Goal: Task Accomplishment & Management: Manage account settings

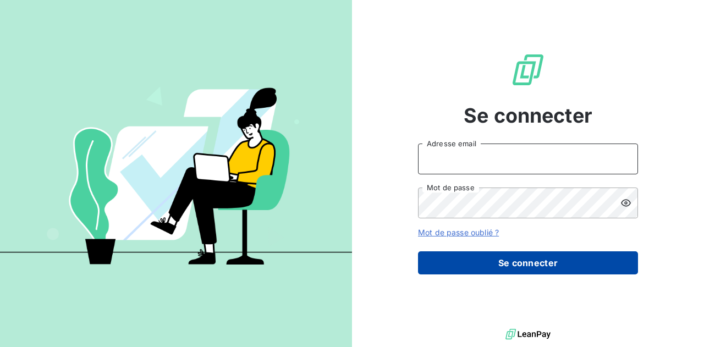
type input "[EMAIL_ADDRESS][DOMAIN_NAME]"
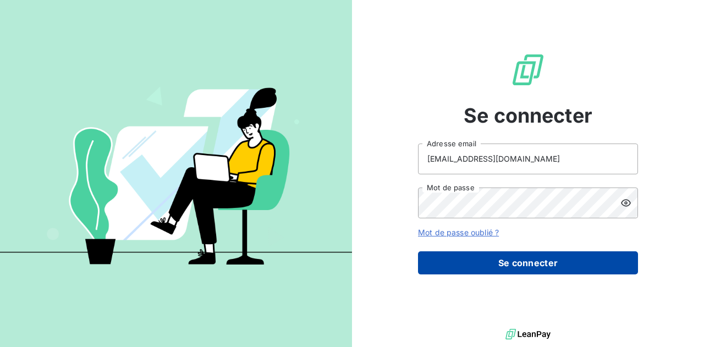
click at [492, 256] on button "Se connecter" at bounding box center [528, 262] width 220 height 23
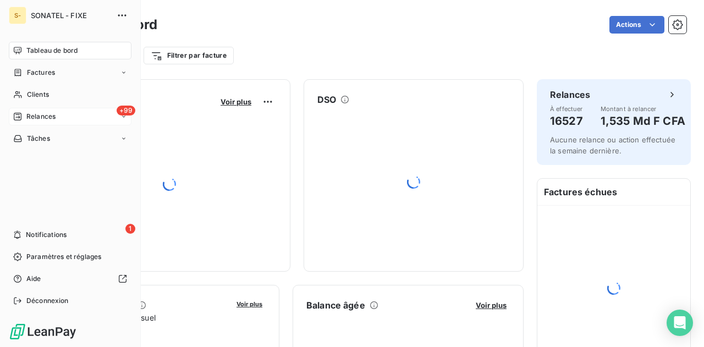
click at [63, 115] on div "+99 Relances" at bounding box center [70, 117] width 123 height 18
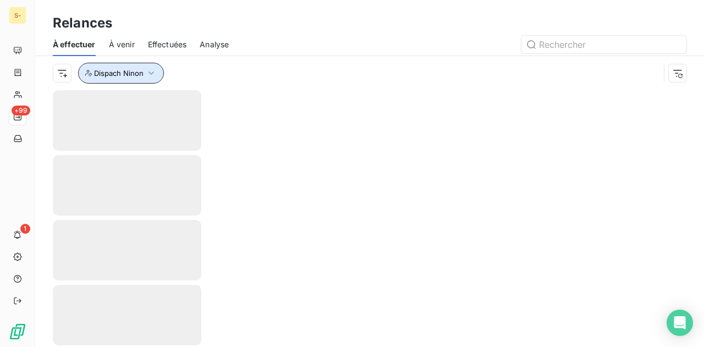
click at [160, 74] on button "Dispach Ninon" at bounding box center [121, 73] width 86 height 21
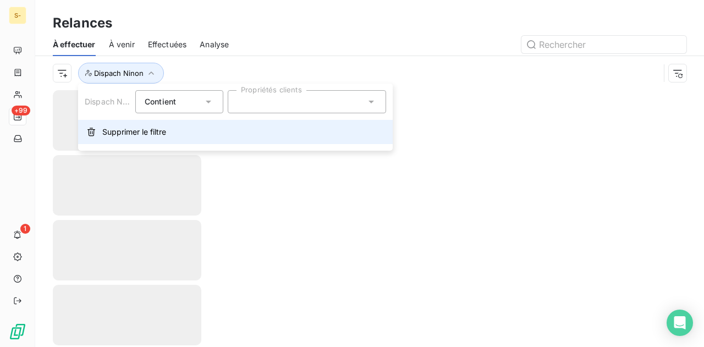
click at [136, 127] on span "Supprimer le filtre" at bounding box center [134, 131] width 64 height 11
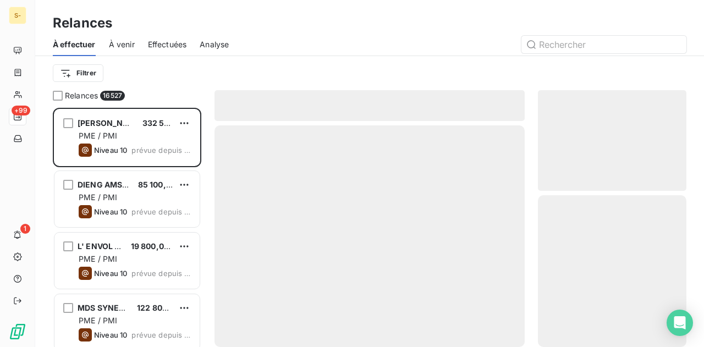
scroll to position [231, 140]
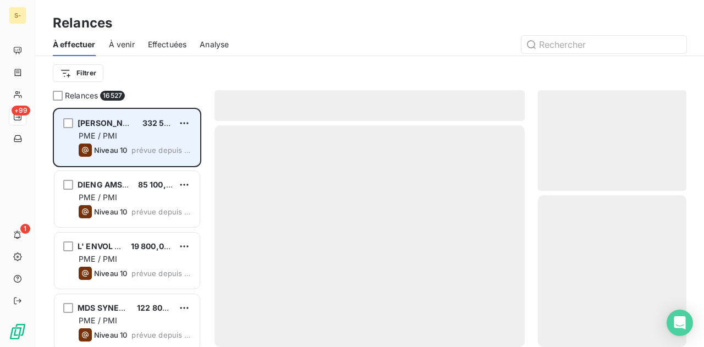
click at [140, 145] on div "Niveau 10 prévue depuis 1998 jours" at bounding box center [135, 149] width 112 height 13
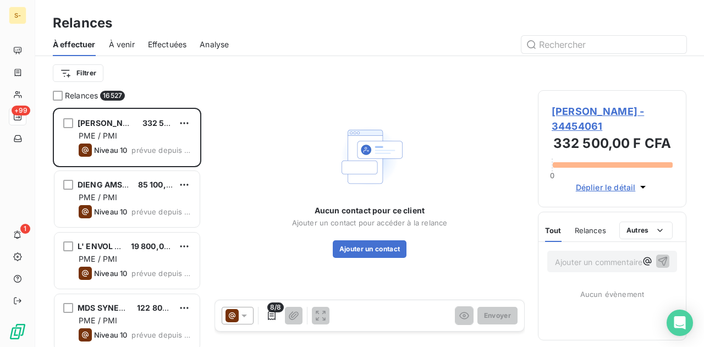
scroll to position [385, 0]
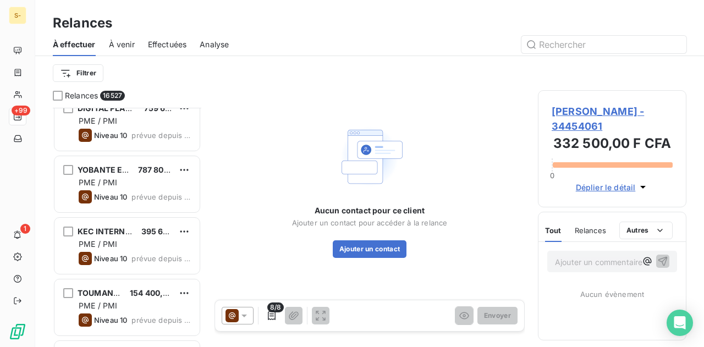
click at [99, 223] on div "KEC INTERNATIONAL LIMITED 395 690,00 F CFA PME / PMI Niveau 10 prévue depuis 19…" at bounding box center [126, 246] width 145 height 56
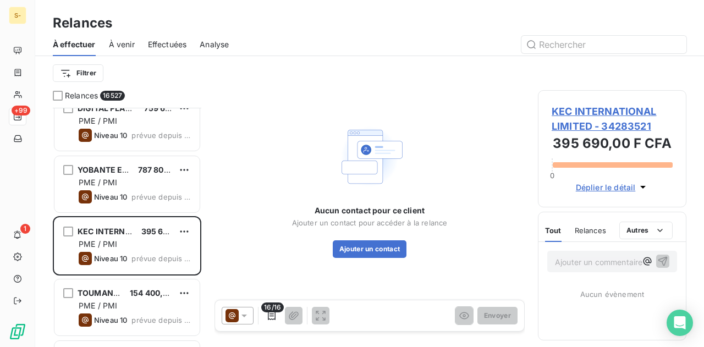
click at [241, 313] on icon at bounding box center [244, 315] width 11 height 11
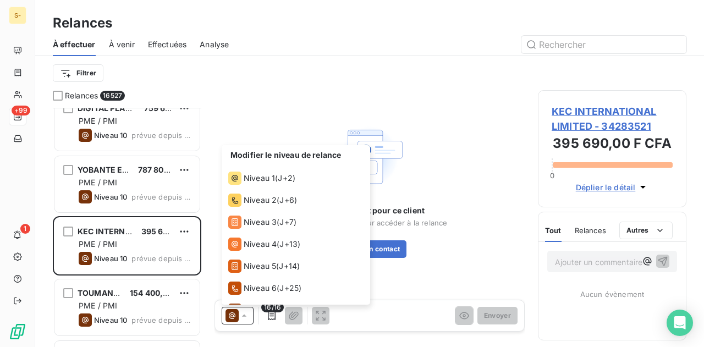
drag, startPoint x: 254, startPoint y: 101, endPoint x: 272, endPoint y: 137, distance: 40.6
click at [254, 100] on div "Aucun contact pour ce client Ajouter un contact pour accéder à la relance Ajout…" at bounding box center [369, 189] width 310 height 198
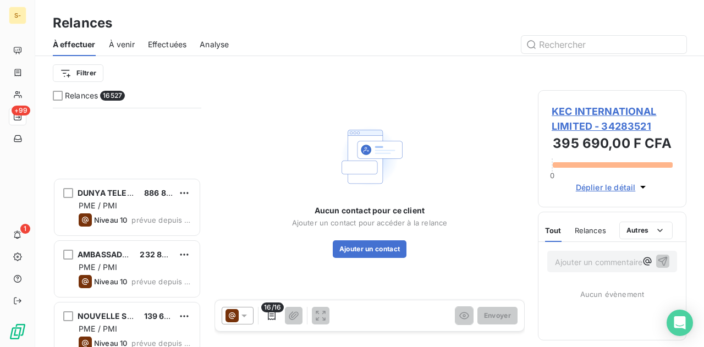
scroll to position [1044, 0]
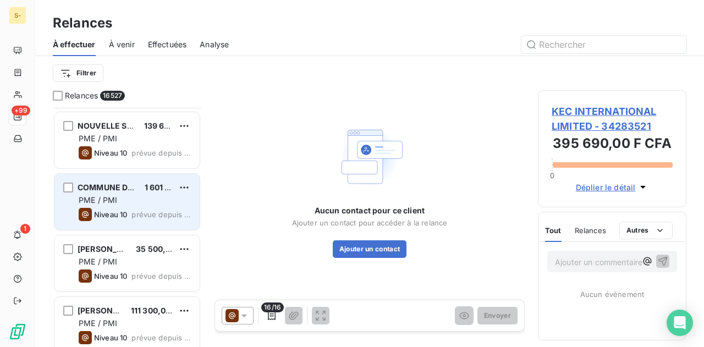
click at [87, 213] on icon "grid" at bounding box center [85, 214] width 13 height 13
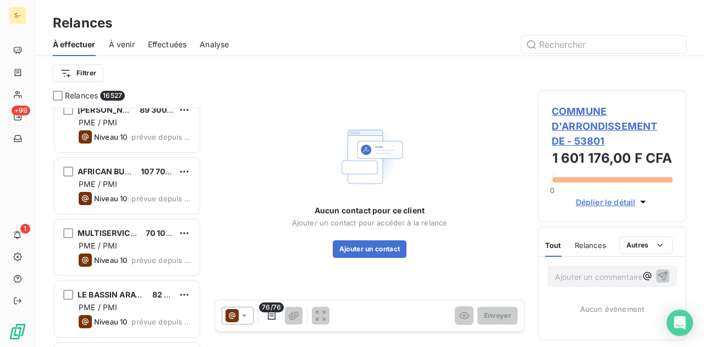
scroll to position [1484, 0]
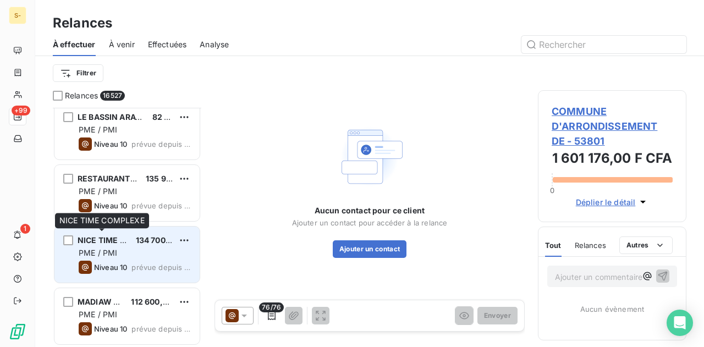
click at [102, 243] on span "NICE TIME COMPLEXE" at bounding box center [120, 239] width 86 height 9
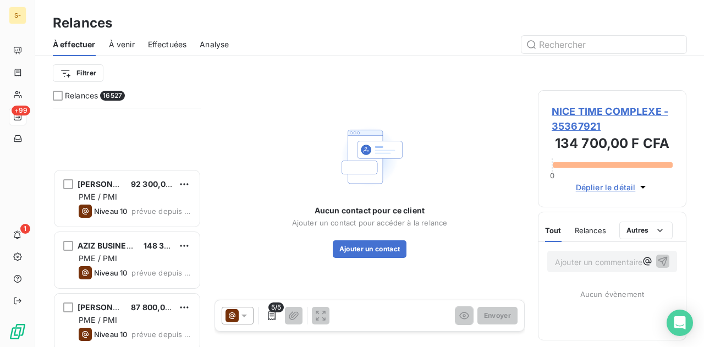
scroll to position [2034, 0]
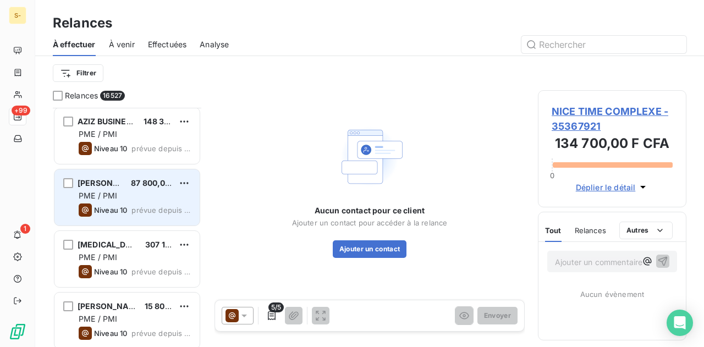
click at [123, 220] on div "YAGA MBAYE 87 800,00 F CFA PME / PMI Niveau 10 prévue depuis 1987 jours" at bounding box center [126, 197] width 145 height 56
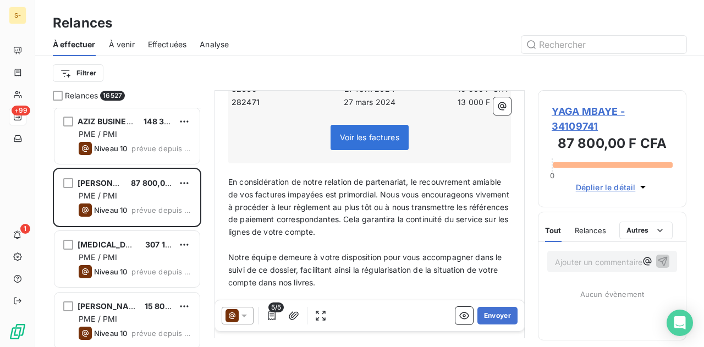
scroll to position [481, 0]
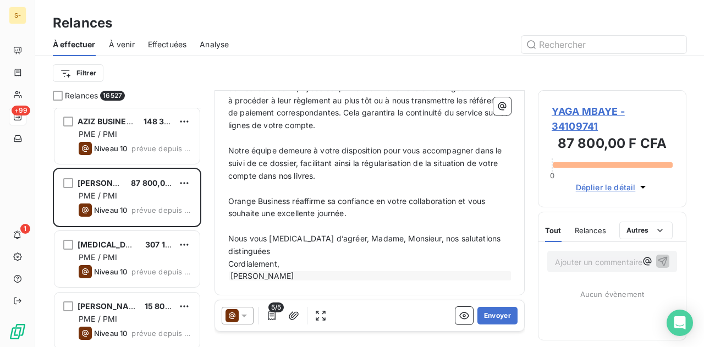
click at [330, 272] on div "[PERSON_NAME]" at bounding box center [370, 275] width 283 height 9
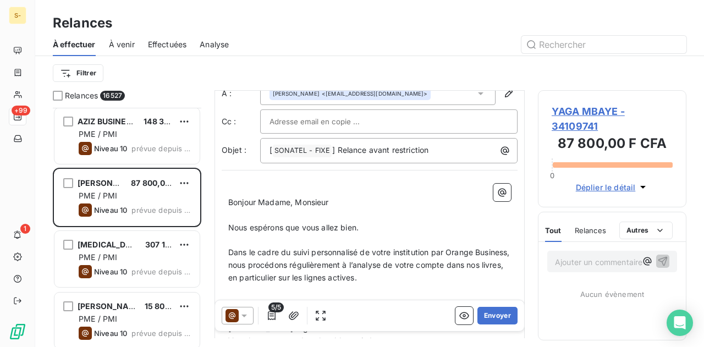
scroll to position [0, 0]
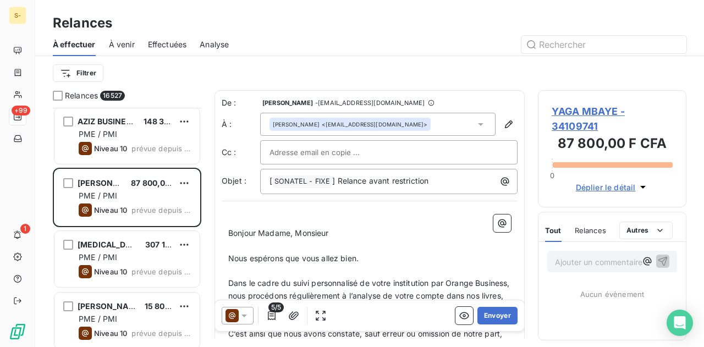
click at [241, 316] on icon at bounding box center [244, 315] width 11 height 11
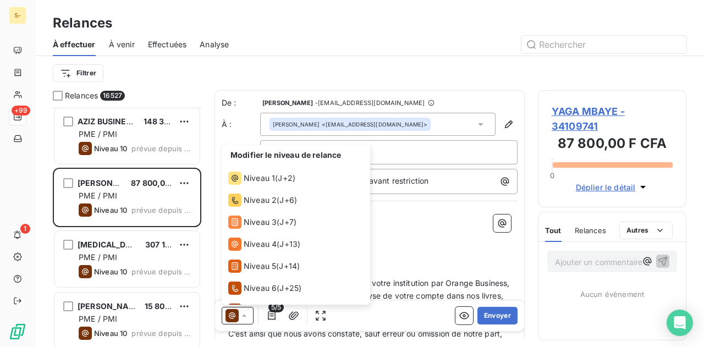
scroll to position [82, 0]
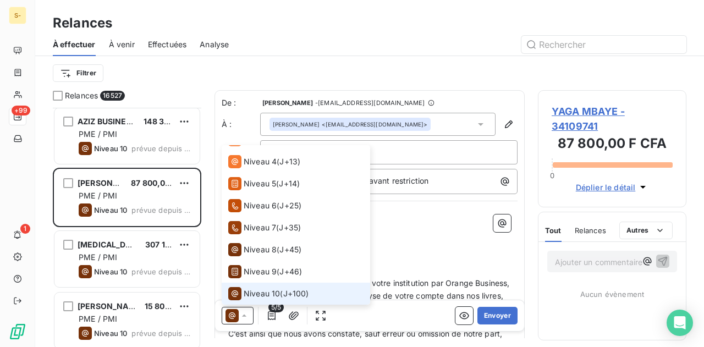
click at [240, 316] on icon at bounding box center [244, 315] width 11 height 11
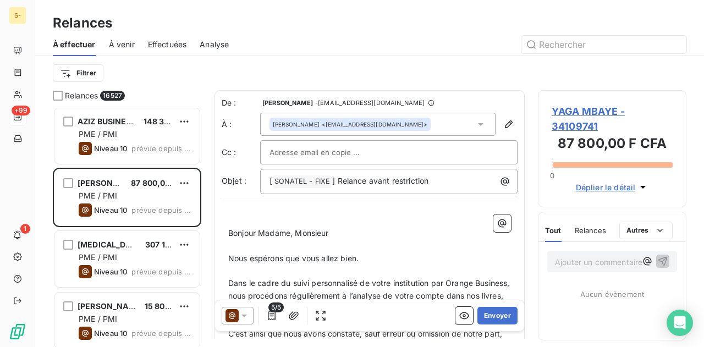
click at [240, 316] on icon at bounding box center [244, 315] width 11 height 11
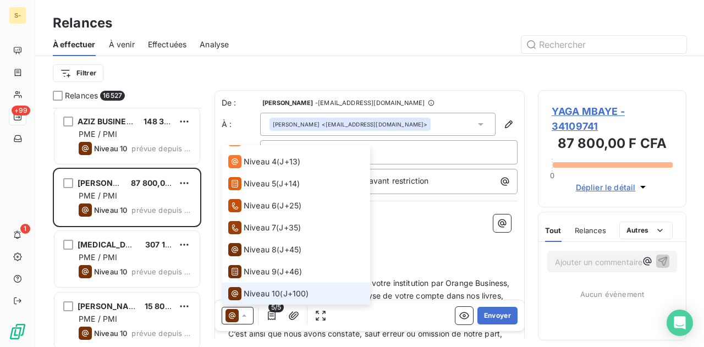
click at [240, 316] on icon at bounding box center [244, 315] width 11 height 11
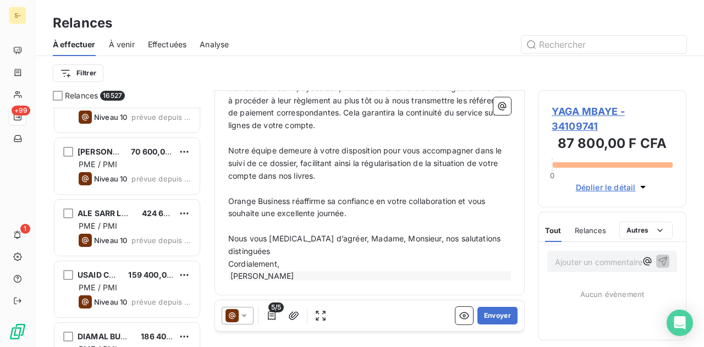
scroll to position [2583, 0]
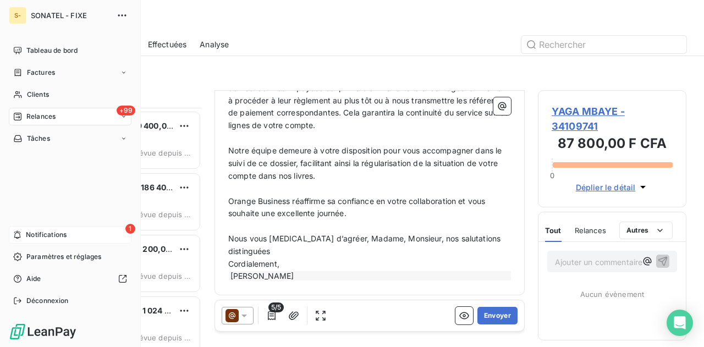
click at [19, 234] on icon at bounding box center [17, 234] width 8 height 9
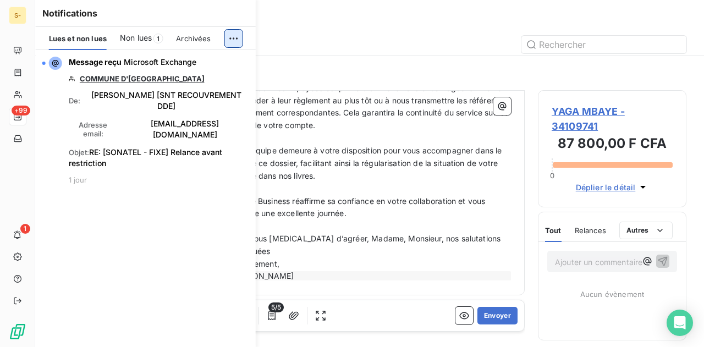
scroll to position [231, 140]
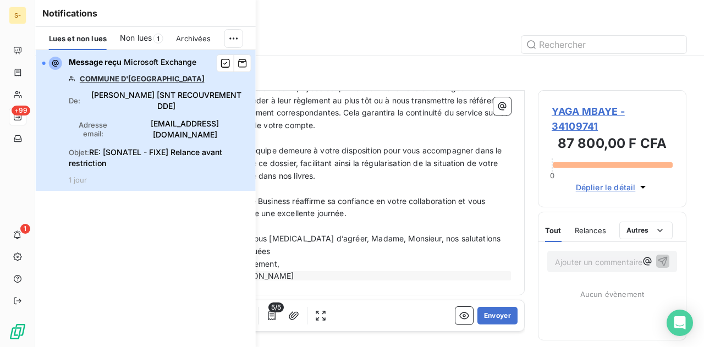
click at [147, 159] on span "Objet : RE: [SONATEL - FIXE] Relance avant restriction" at bounding box center [159, 158] width 180 height 22
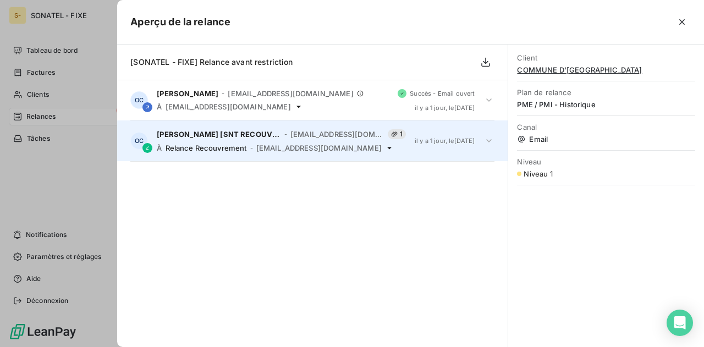
click at [308, 145] on span "[EMAIL_ADDRESS][DOMAIN_NAME]" at bounding box center [318, 147] width 125 height 9
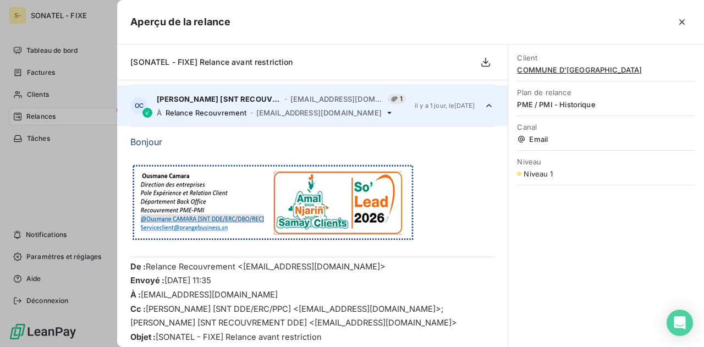
scroll to position [0, 0]
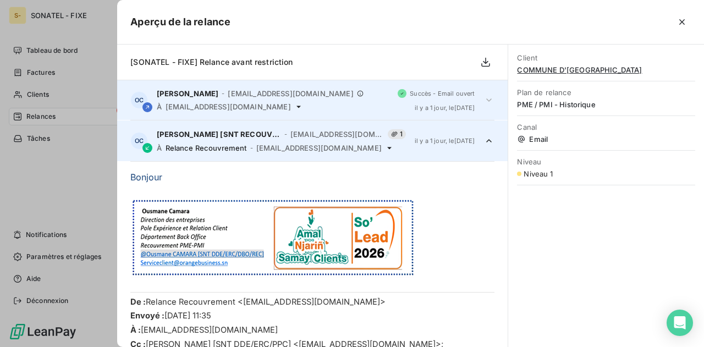
click at [285, 98] on div "[PERSON_NAME] - [EMAIL_ADDRESS][DOMAIN_NAME] À [PERSON_NAME][EMAIL_ADDRESS][DOM…" at bounding box center [273, 100] width 232 height 22
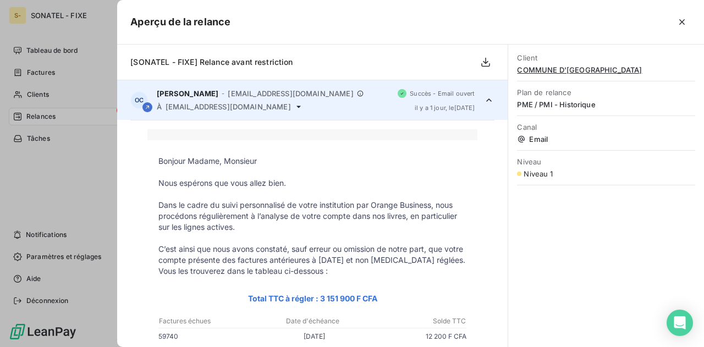
click at [294, 92] on span "[EMAIL_ADDRESS][DOMAIN_NAME]" at bounding box center [290, 93] width 125 height 9
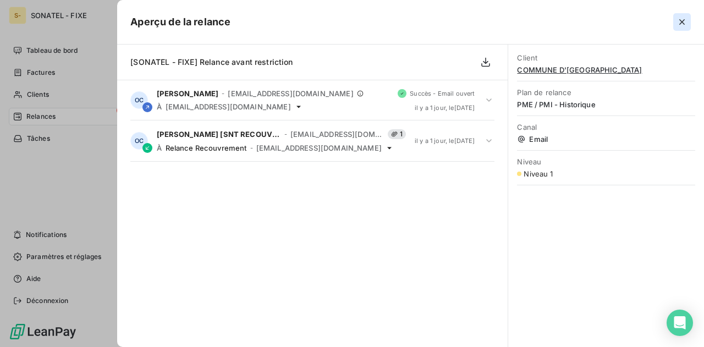
click at [679, 24] on icon "button" at bounding box center [681, 21] width 5 height 5
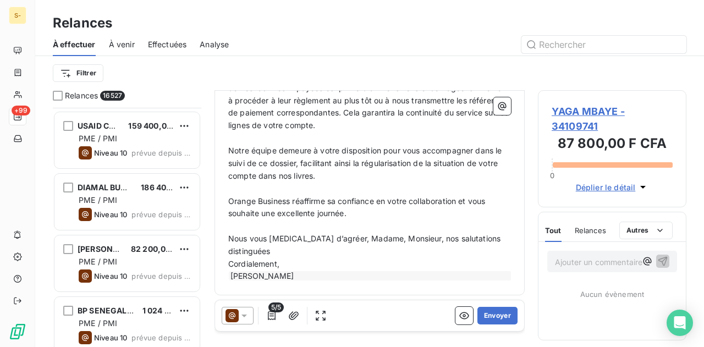
click at [196, 50] on div "À effectuer À venir Effectuées Analyse" at bounding box center [369, 44] width 668 height 23
click at [174, 48] on span "Effectuées" at bounding box center [167, 44] width 39 height 11
